Goal: Transaction & Acquisition: Purchase product/service

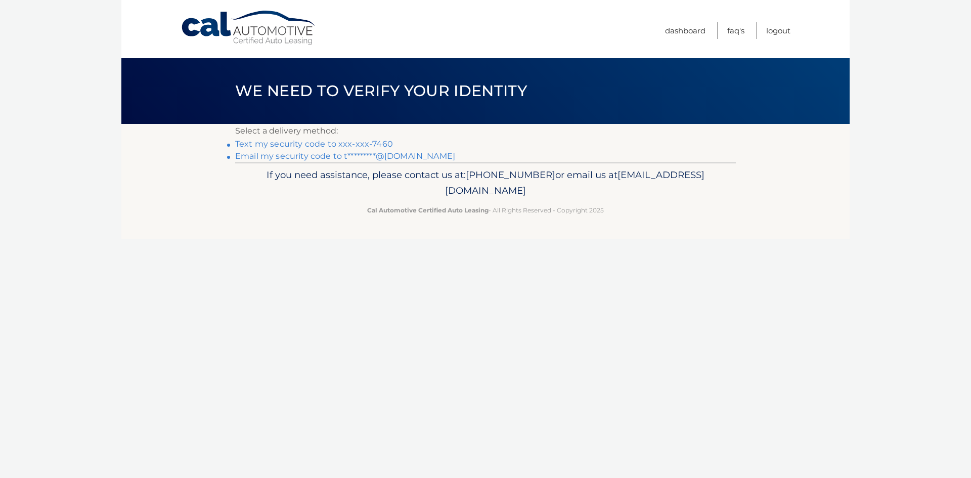
click at [314, 137] on p "Select a delivery method:" at bounding box center [485, 131] width 500 height 14
click at [315, 137] on p "Select a delivery method:" at bounding box center [485, 131] width 500 height 14
click at [315, 141] on link "Text my security code to xxx-xxx-7460" at bounding box center [314, 144] width 158 height 10
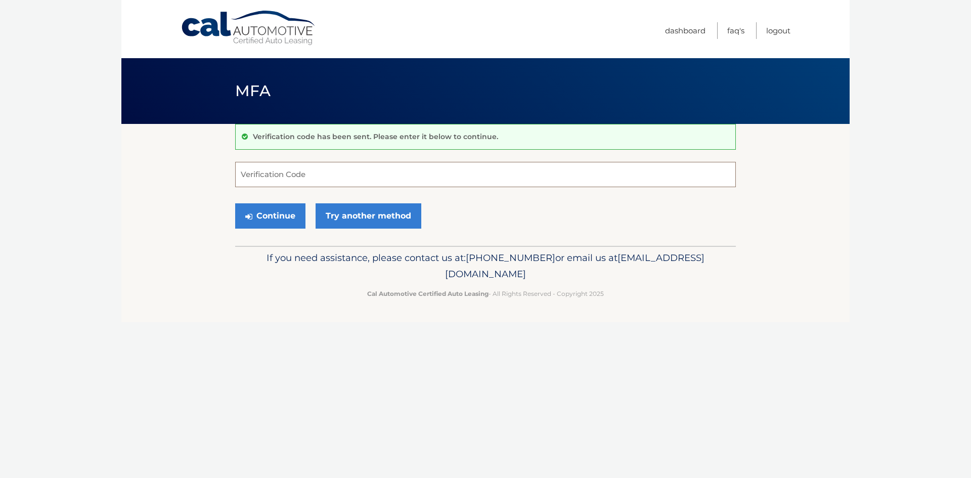
click at [304, 170] on input "Verification Code" at bounding box center [485, 174] width 500 height 25
type input "882717"
click at [273, 217] on button "Continue" at bounding box center [270, 215] width 70 height 25
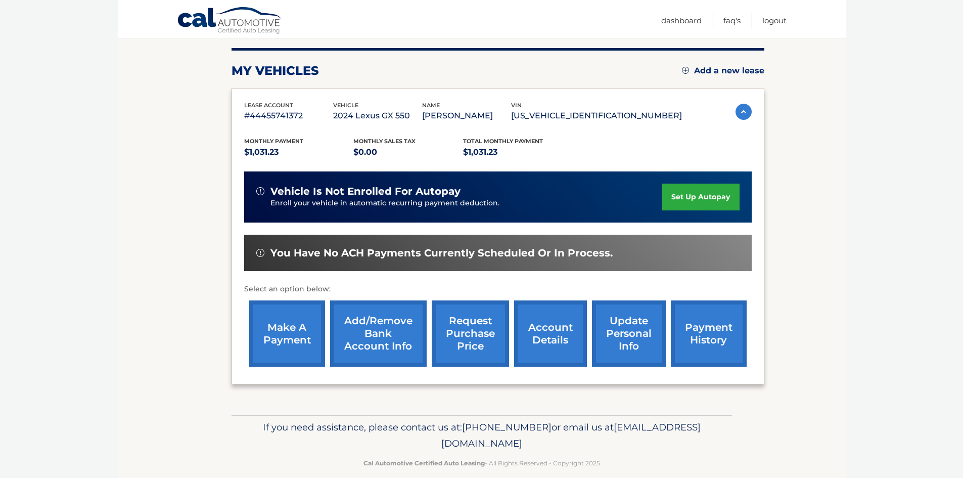
scroll to position [135, 0]
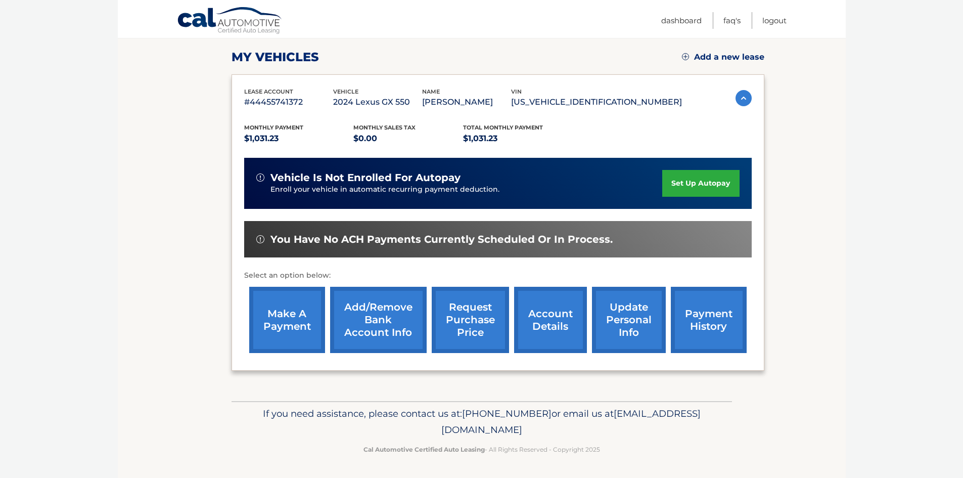
click at [294, 327] on link "make a payment" at bounding box center [287, 320] width 76 height 66
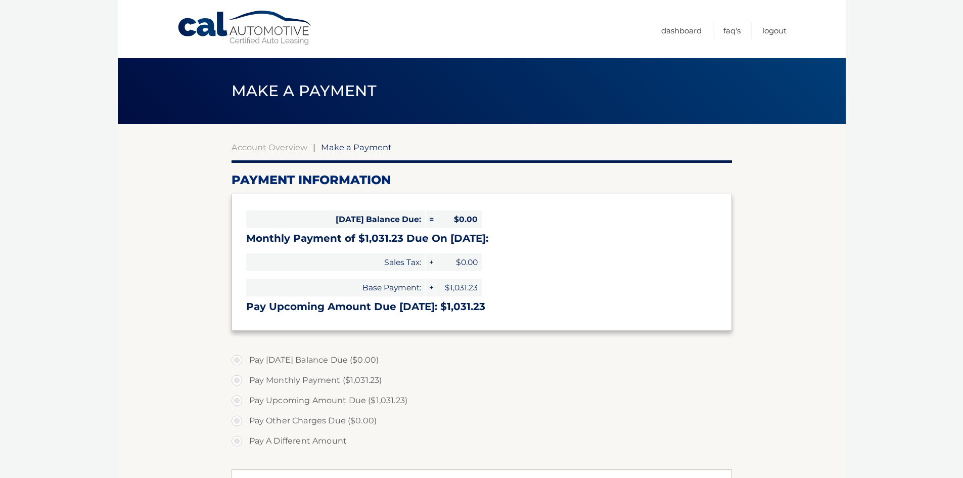
select select "NTEyMTQ2MDYtOTdlYi00YzQzLTllNGMtYmMyZTk2YWU5NGZm"
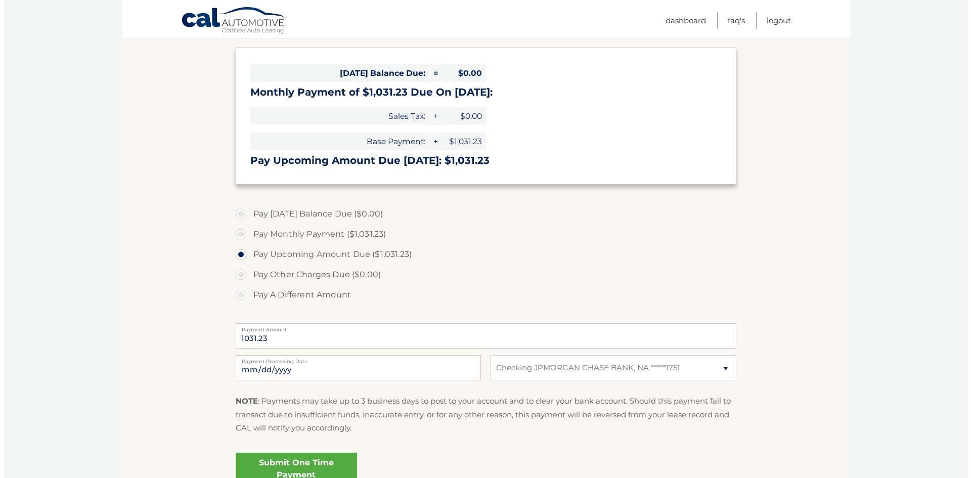
scroll to position [152, 0]
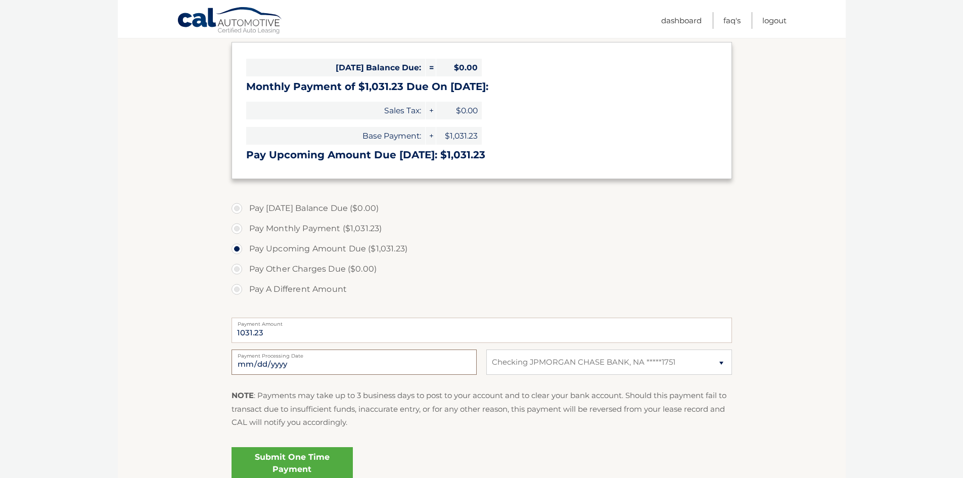
click at [326, 360] on input "2025-10-07" at bounding box center [354, 361] width 245 height 25
type input "2025-10-10"
click at [311, 466] on link "Submit One Time Payment" at bounding box center [292, 463] width 121 height 32
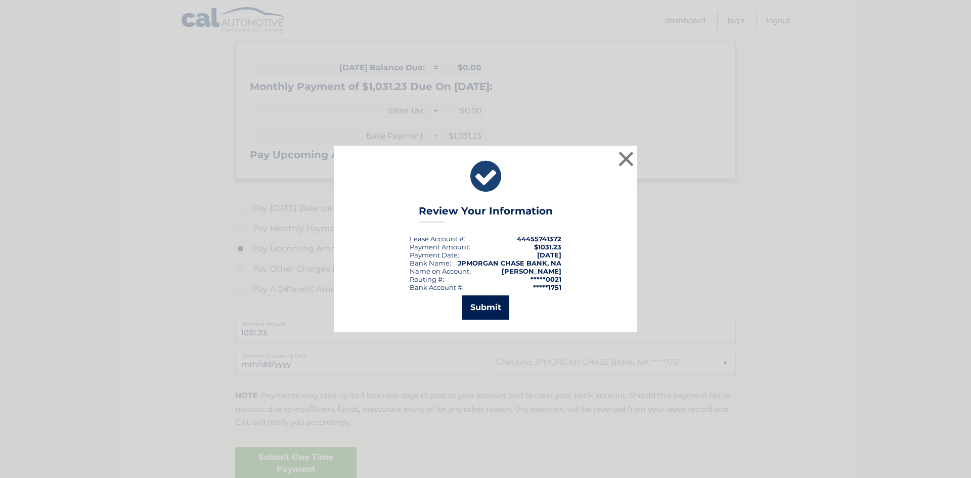
click at [476, 299] on button "Submit" at bounding box center [485, 307] width 47 height 24
click at [0, 0] on icon at bounding box center [0, 0] width 0 height 0
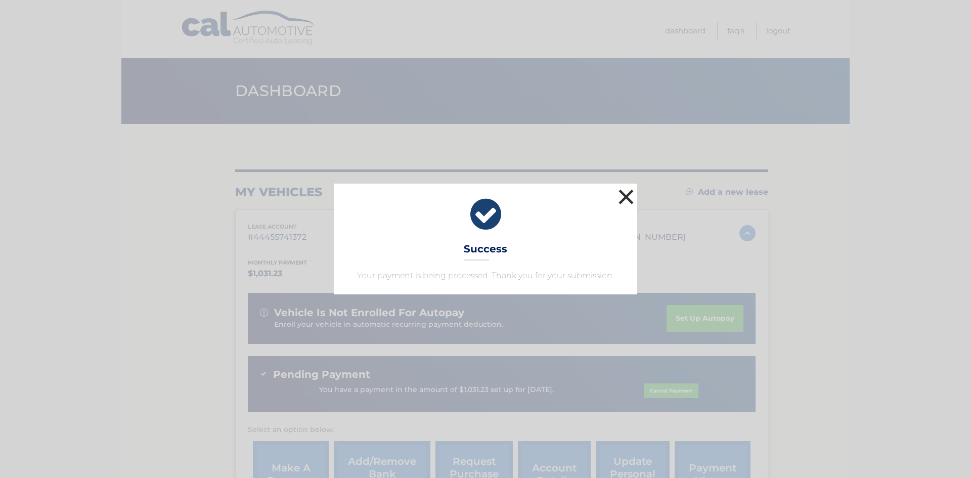
click at [635, 197] on button "×" at bounding box center [626, 197] width 20 height 20
